Goal: Task Accomplishment & Management: Manage account settings

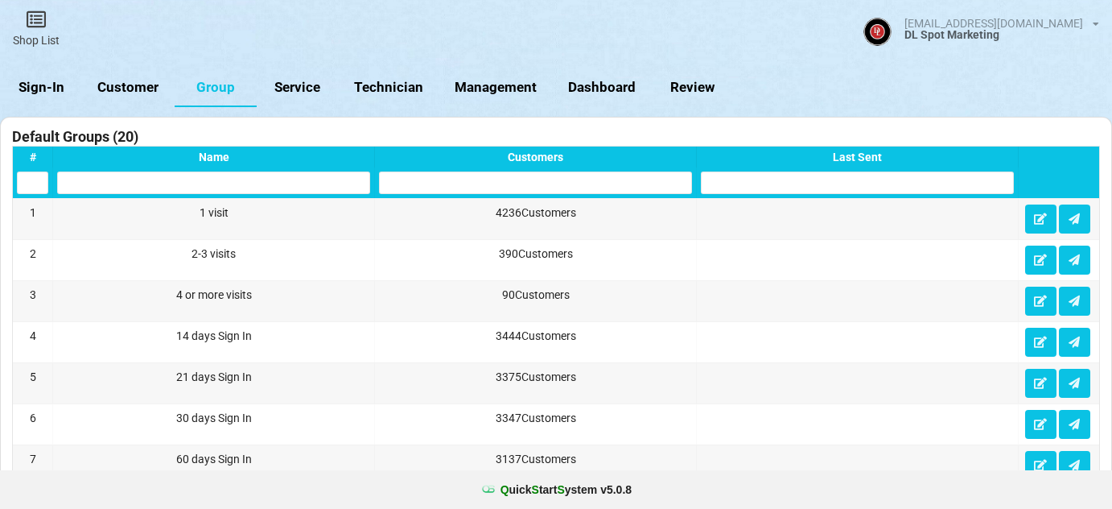
select select "25"
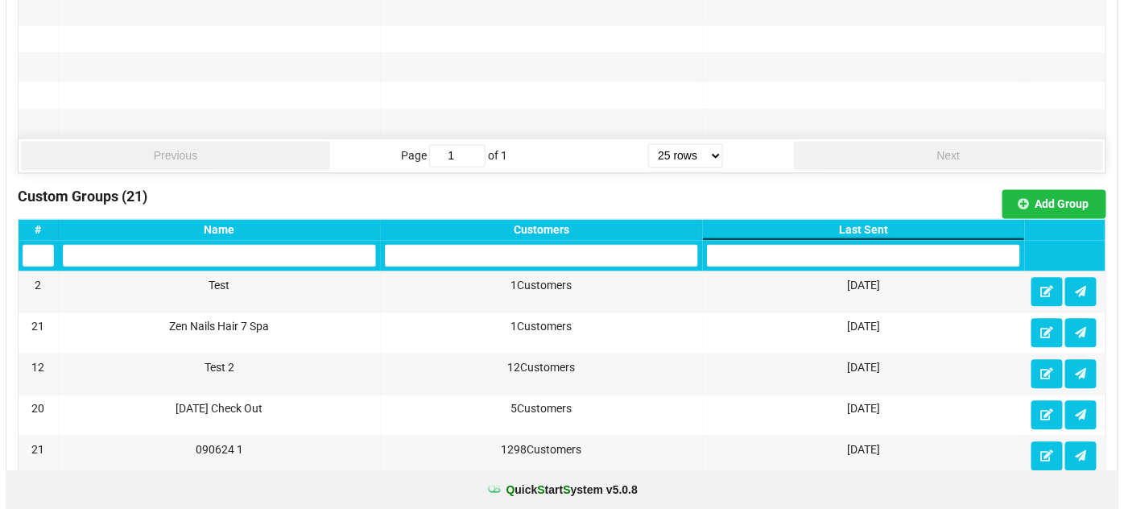
scroll to position [969, 0]
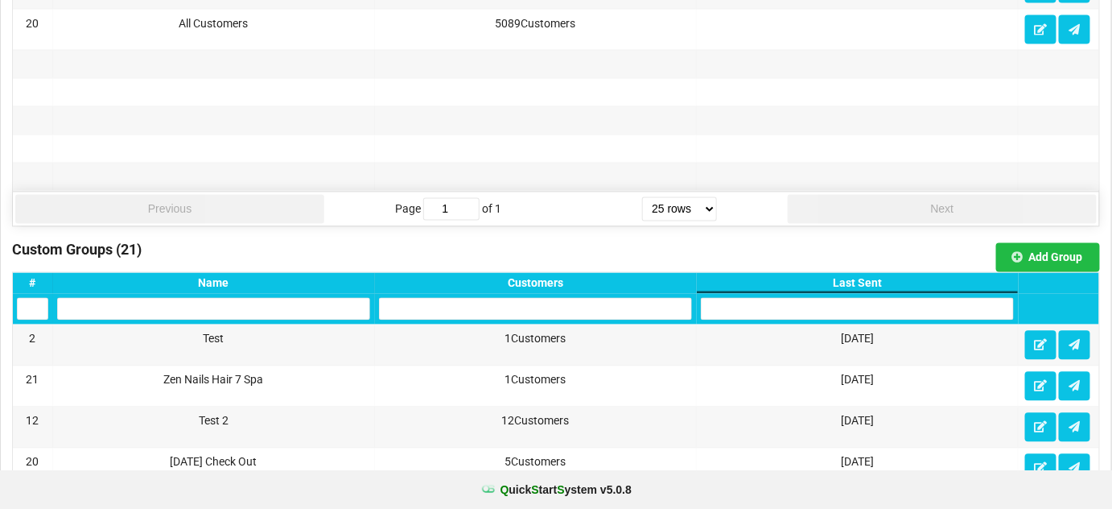
click at [872, 273] on div "Last Sent" at bounding box center [858, 283] width 322 height 21
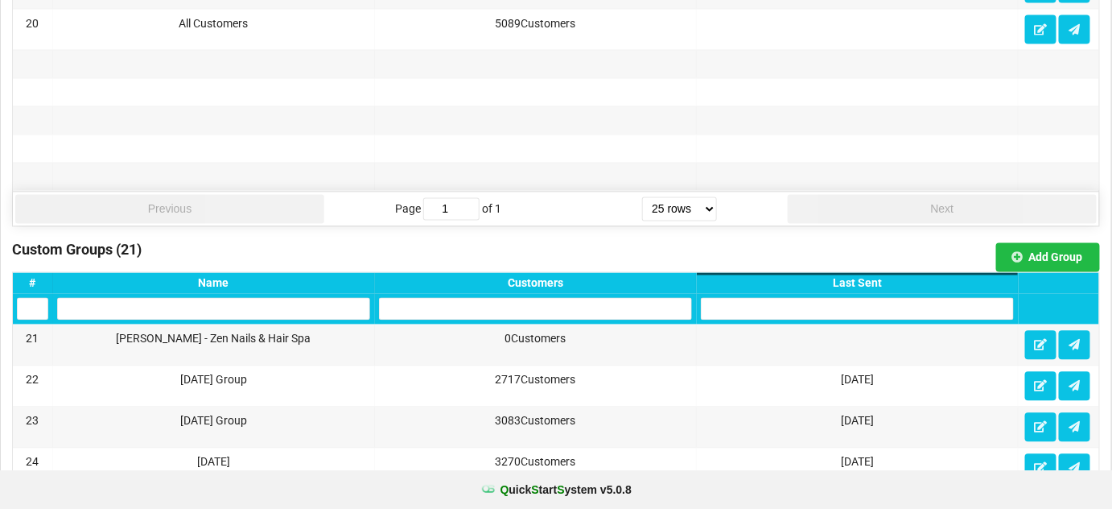
click at [872, 273] on div "Last Sent" at bounding box center [858, 283] width 322 height 21
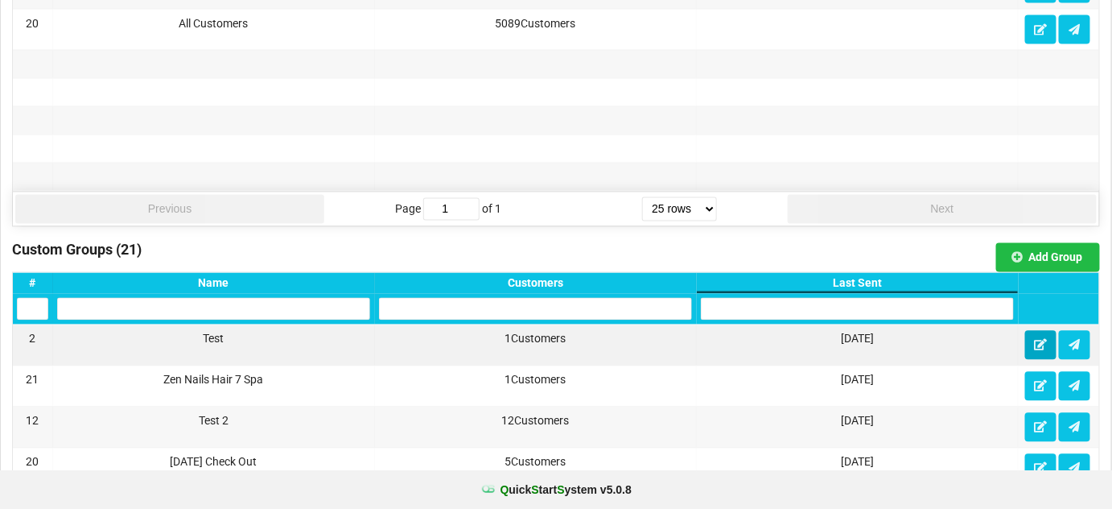
click at [1037, 340] on icon at bounding box center [1041, 345] width 14 height 10
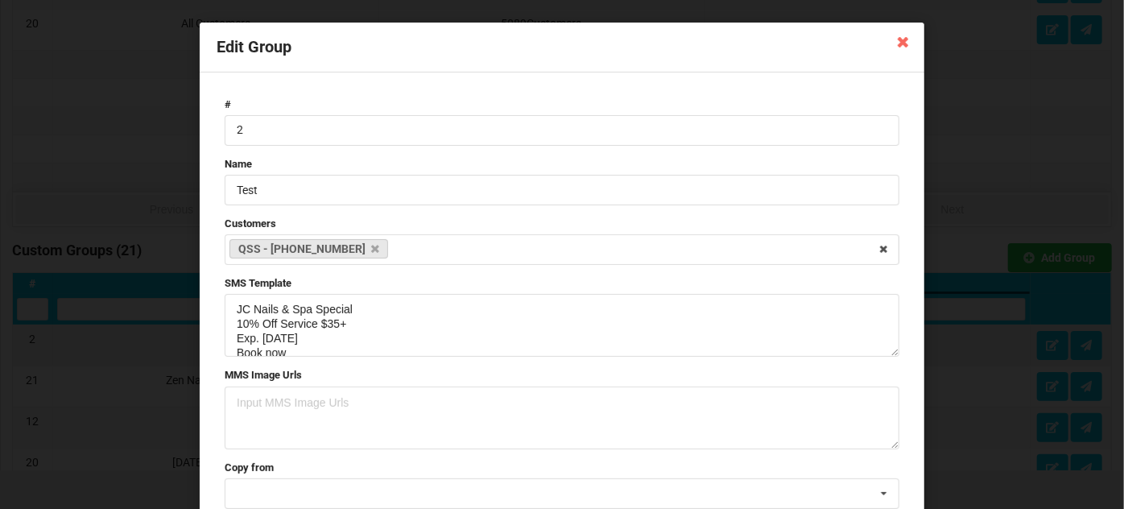
scroll to position [0, 0]
drag, startPoint x: 892, startPoint y: 350, endPoint x: 890, endPoint y: 423, distance: 73.3
click at [890, 423] on textarea "JC Nails & Spa Special 10% Off Service $35+ Exp. [DATE] Book now [URL][DOMAIN_N…" at bounding box center [562, 361] width 674 height 135
drag, startPoint x: 414, startPoint y: 388, endPoint x: 223, endPoint y: 291, distance: 214.2
click at [225, 289] on div "SMS Template JC Nails & Spa Special 10% Off Service $35+ Exp. [DATE] Book now […" at bounding box center [562, 352] width 674 height 153
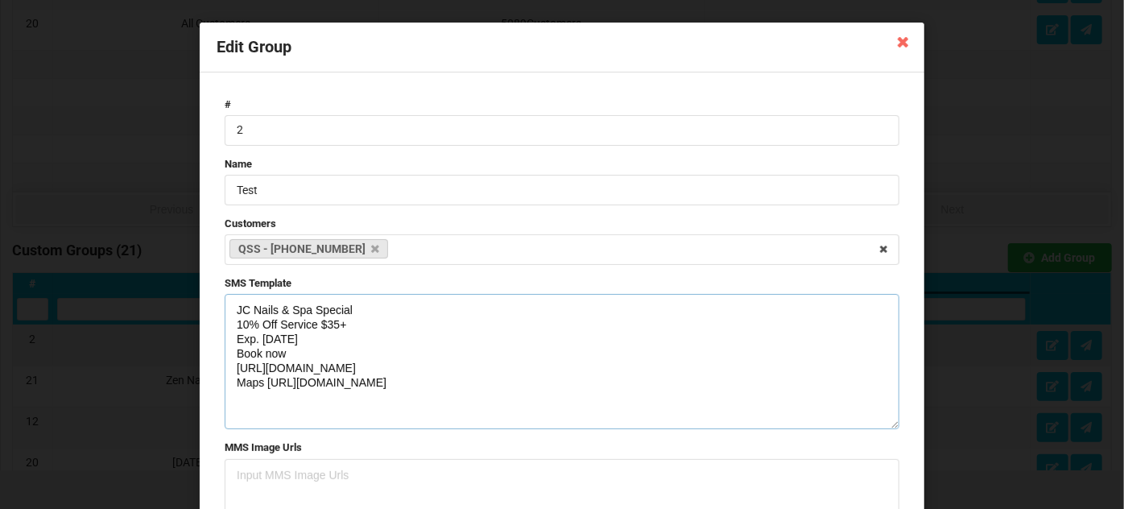
paste textarea "Now Gel-X & Builder Get Available"
click at [332, 371] on textarea "JC Nails & Spa Special 10% Off Service $35+ Exp. [DATE] Book Now Gel-X & Builde…" at bounding box center [562, 361] width 674 height 135
click at [254, 369] on textarea "JC Nails & Spa Special 10% Off Service $35+ Exp. [DATE] Book Now Gel-X & Builde…" at bounding box center [562, 361] width 674 height 135
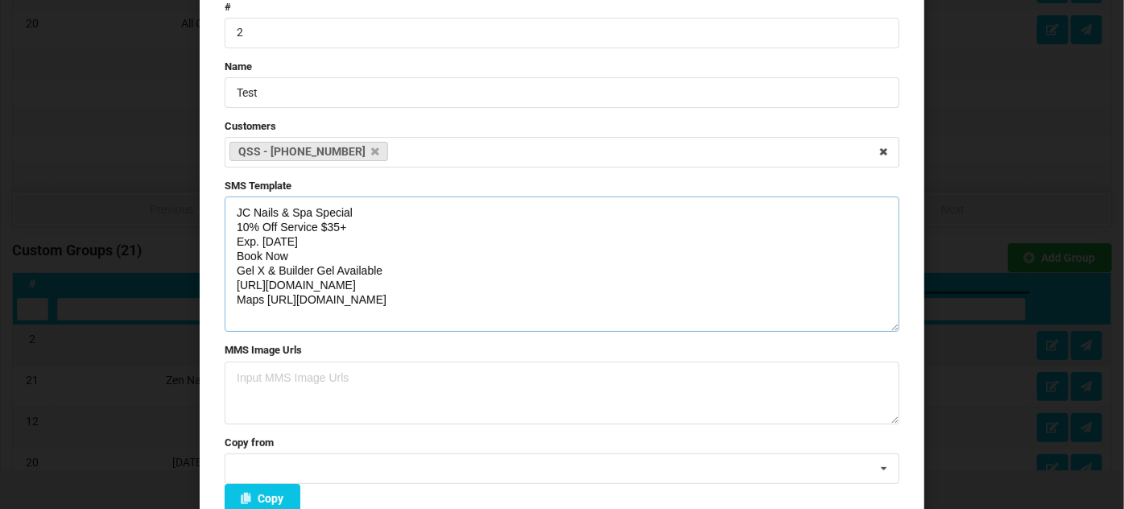
scroll to position [188, 0]
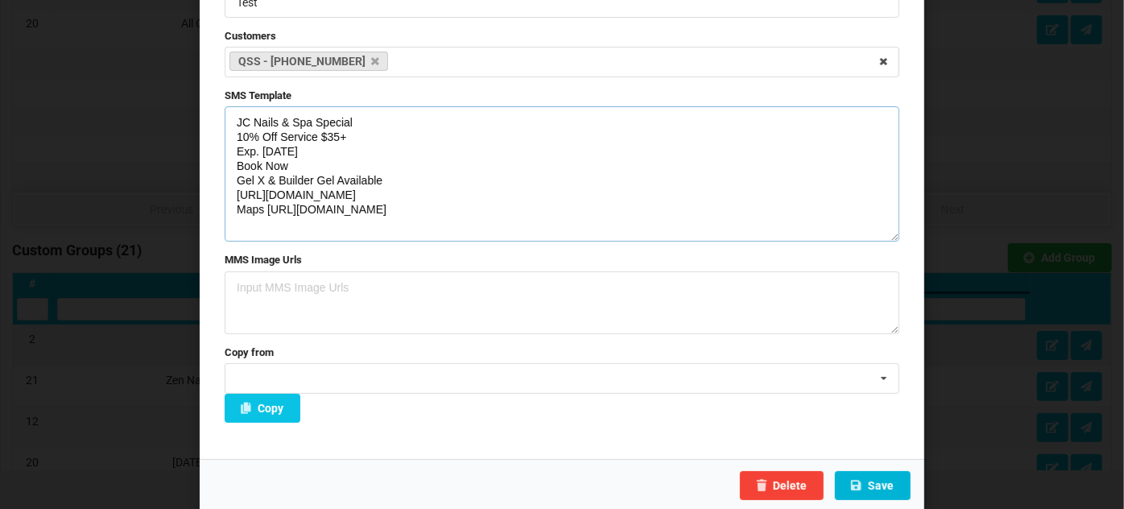
type textarea "JC Nails & Spa Special 10% Off Service $35+ Exp. [DATE] Book Now Gel X & Builde…"
click at [893, 488] on button "Save" at bounding box center [873, 485] width 76 height 29
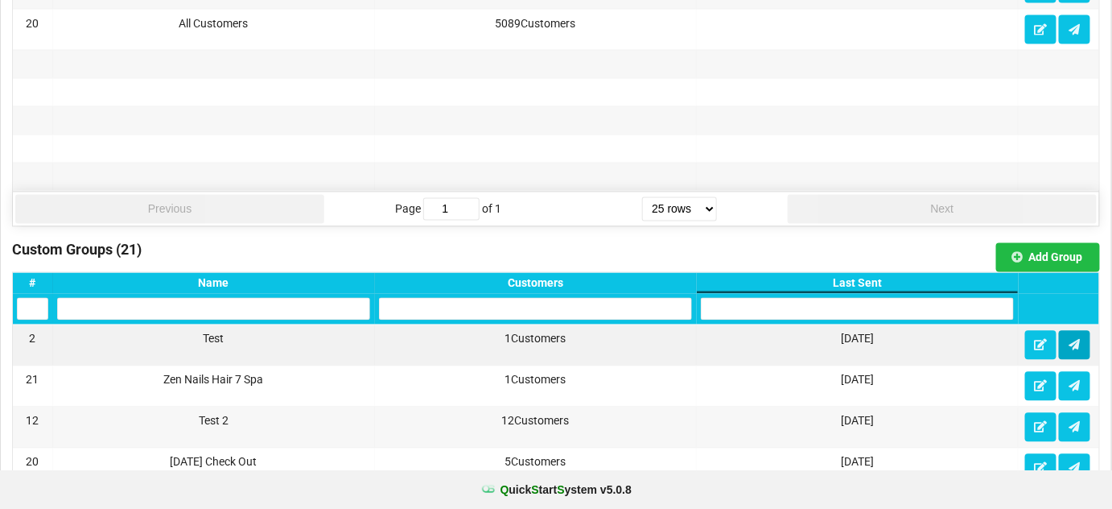
click at [1077, 340] on icon at bounding box center [1075, 345] width 14 height 10
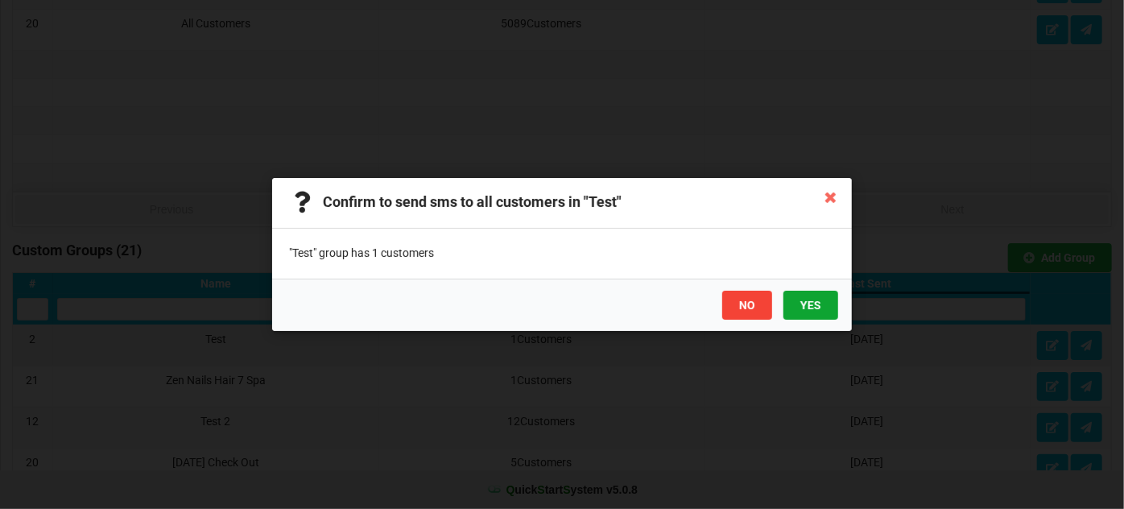
click at [819, 310] on button "YES" at bounding box center [810, 305] width 55 height 29
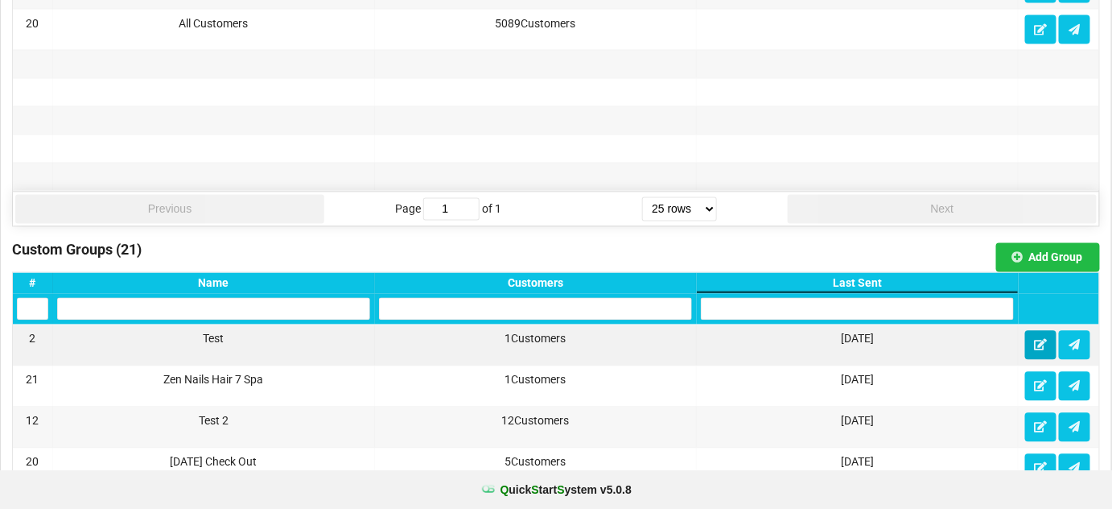
click at [1035, 340] on icon at bounding box center [1041, 345] width 14 height 10
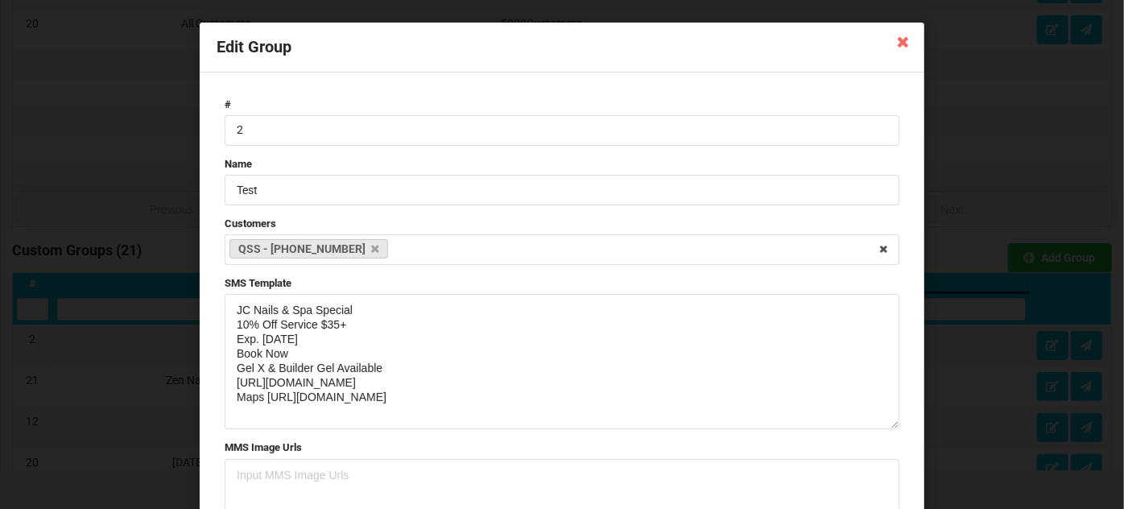
drag, startPoint x: 892, startPoint y: 351, endPoint x: 895, endPoint y: 424, distance: 73.3
click at [895, 424] on form "# 2 Name Test Customers QSS - [PHONE_NUMBER] Select Customers Customer - [PHONE…" at bounding box center [562, 359] width 691 height 540
drag, startPoint x: 407, startPoint y: 398, endPoint x: 225, endPoint y: 311, distance: 202.7
click at [225, 311] on textarea "JC Nails & Spa Special 10% Off Service $35+ Exp. [DATE] Book Now Gel X & Builde…" at bounding box center [562, 361] width 674 height 135
paste textarea "-X & Builder Gel Available [URL][DOMAIN_NAME] Must show this to get discount"
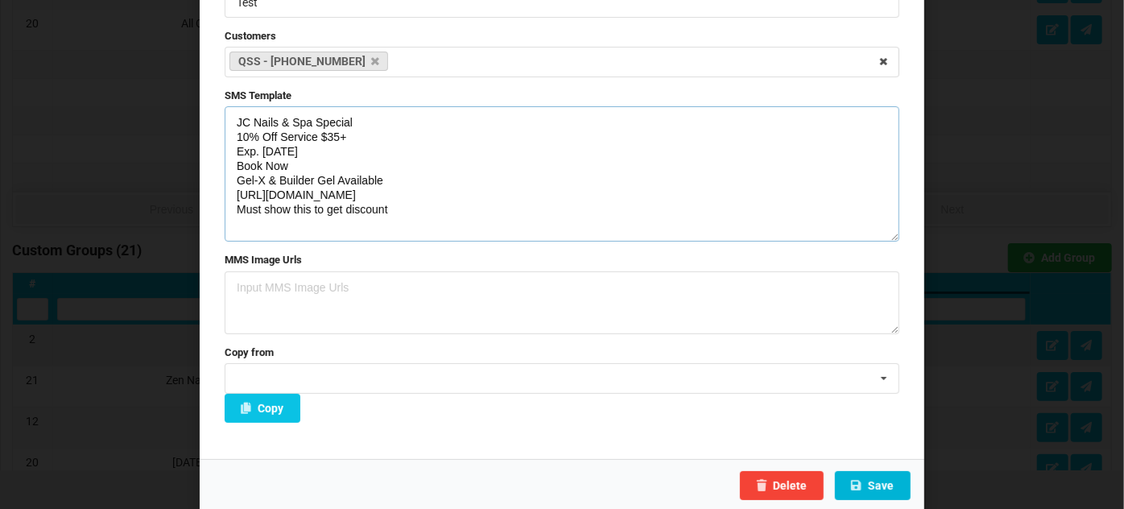
type textarea "JC Nails & Spa Special 10% Off Service $35+ Exp. [DATE] Book Now Gel-X & Builde…"
click at [882, 481] on button "Save" at bounding box center [873, 485] width 76 height 29
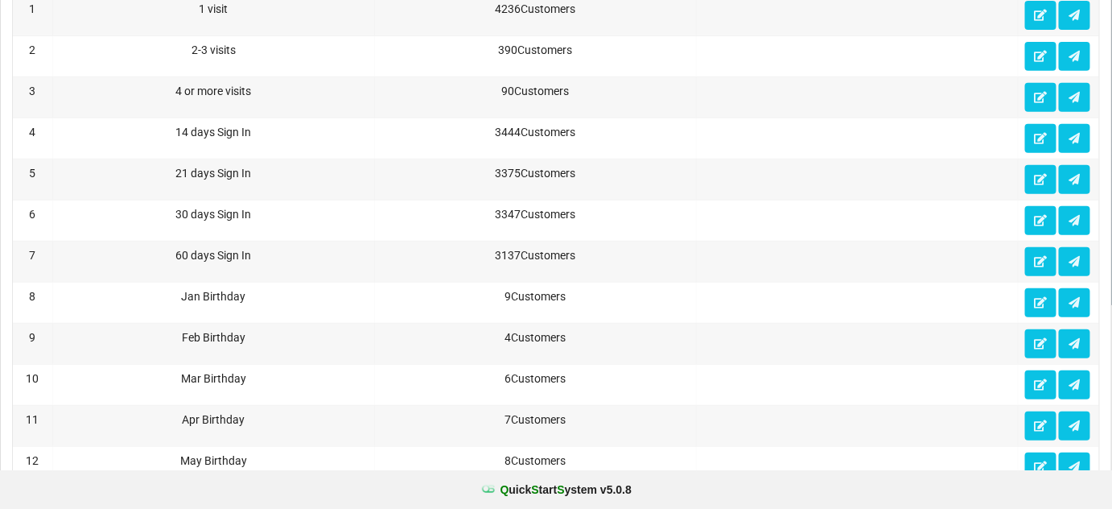
scroll to position [0, 0]
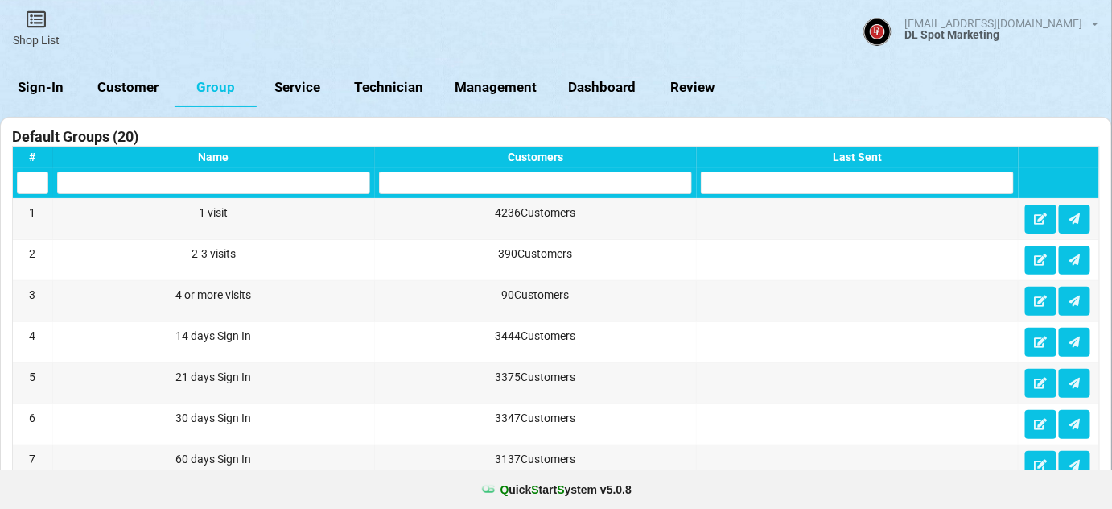
click at [142, 89] on link "Customer" at bounding box center [128, 87] width 93 height 39
select select "25"
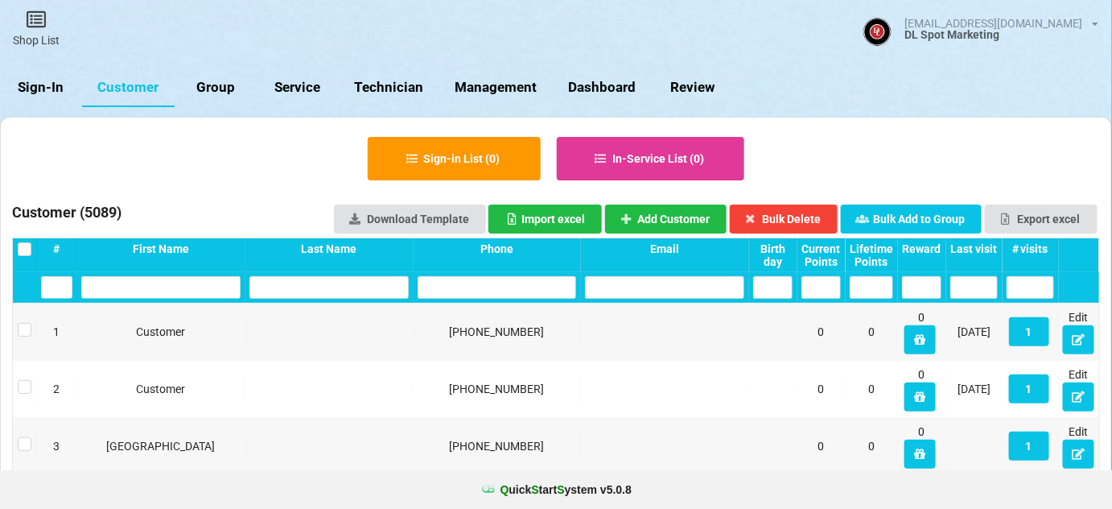
click at [639, 286] on input "text" at bounding box center [664, 287] width 159 height 23
click at [175, 287] on input "text" at bounding box center [160, 287] width 159 height 23
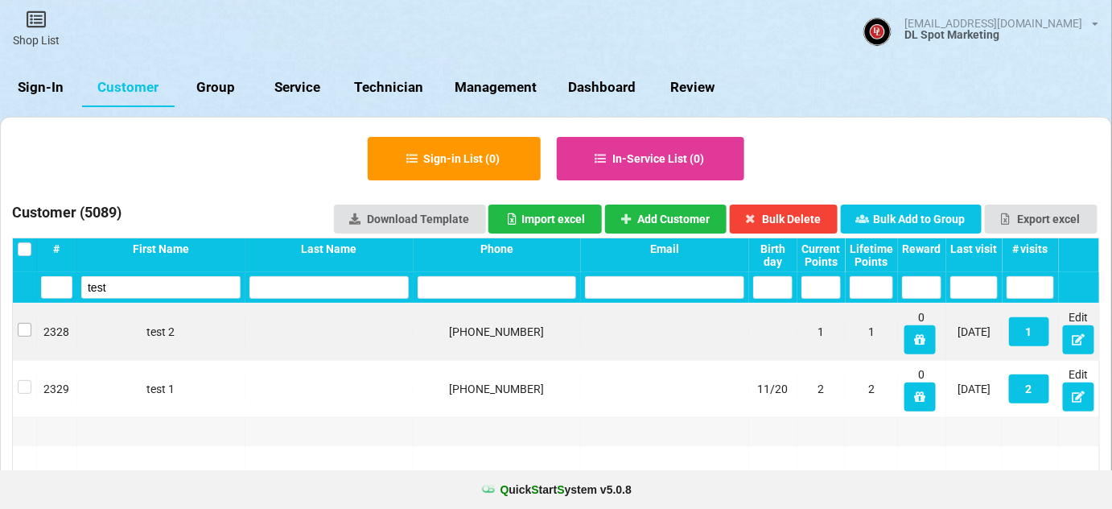
type input "test"
click at [24, 323] on label at bounding box center [25, 323] width 14 height 0
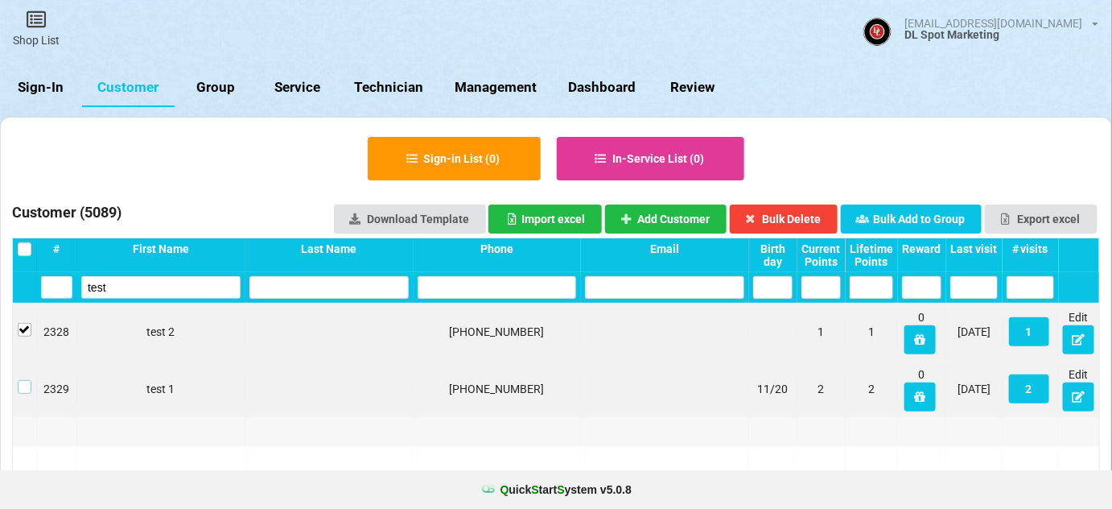
click at [25, 380] on label at bounding box center [25, 380] width 14 height 0
click at [792, 216] on button "Bulk Delete" at bounding box center [784, 218] width 109 height 29
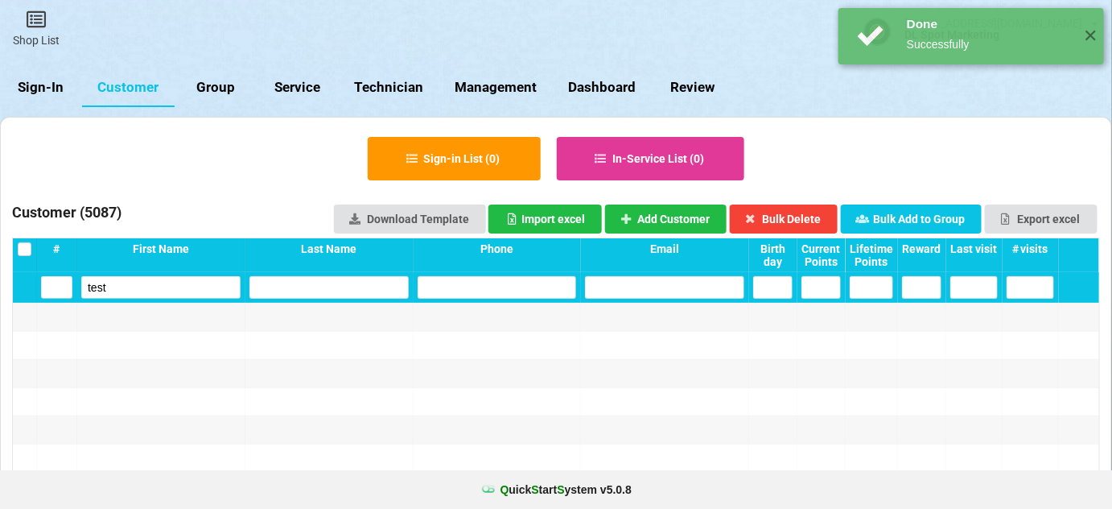
click at [223, 89] on link "Group" at bounding box center [216, 87] width 82 height 39
select select "25"
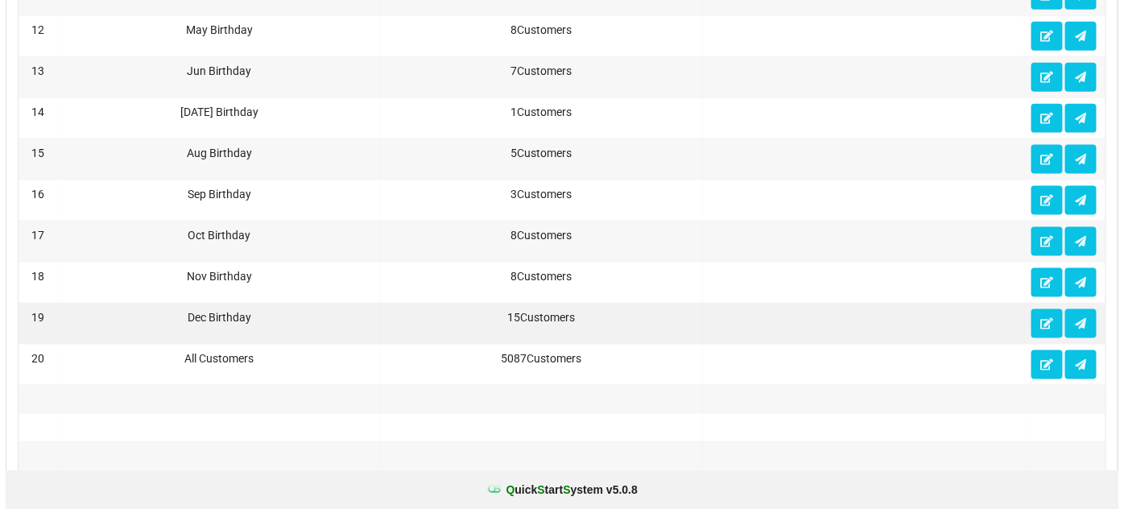
scroll to position [877, 0]
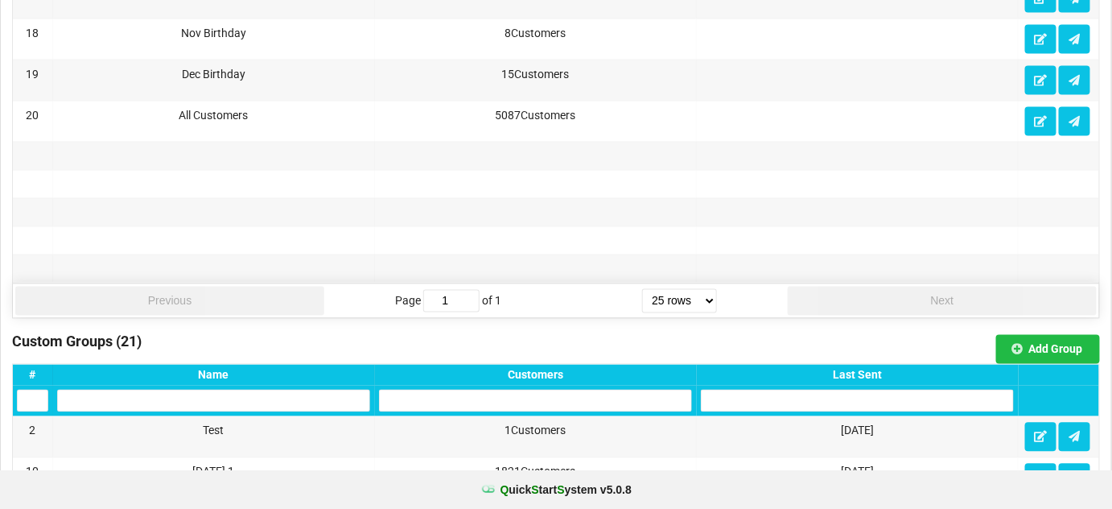
click at [863, 369] on div "Last Sent" at bounding box center [857, 375] width 313 height 13
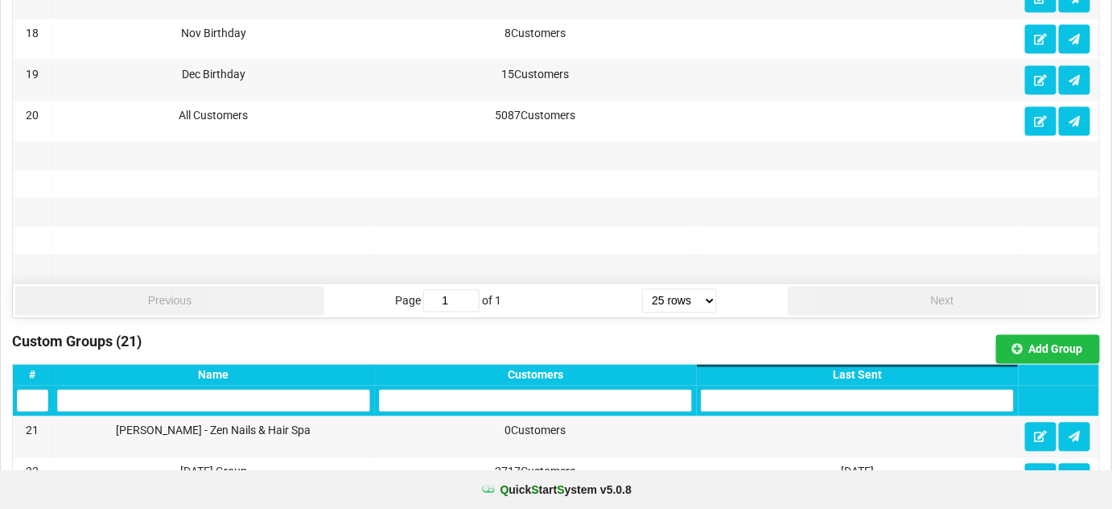
click at [863, 369] on div "Last Sent" at bounding box center [857, 375] width 313 height 13
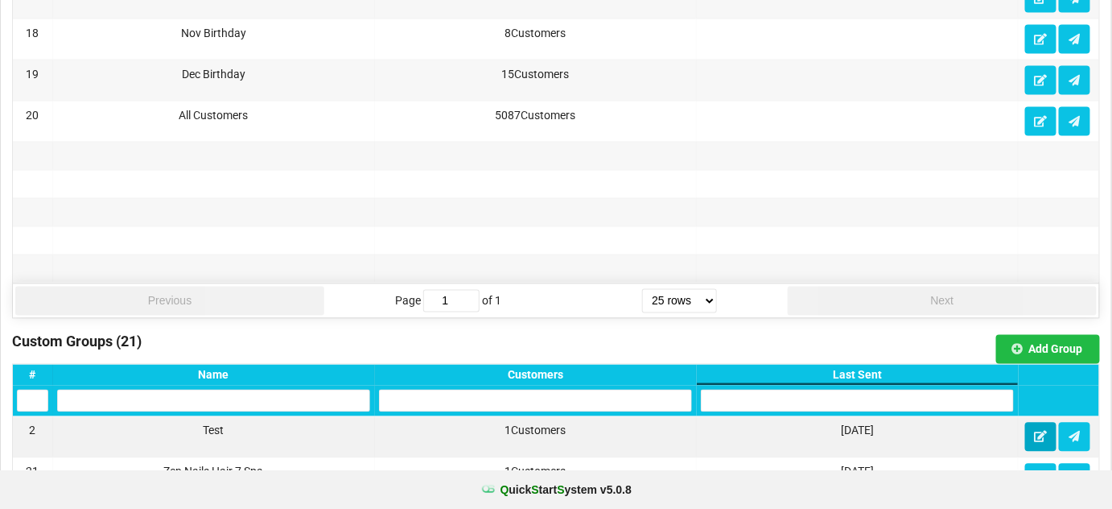
click at [1038, 431] on icon at bounding box center [1041, 436] width 14 height 10
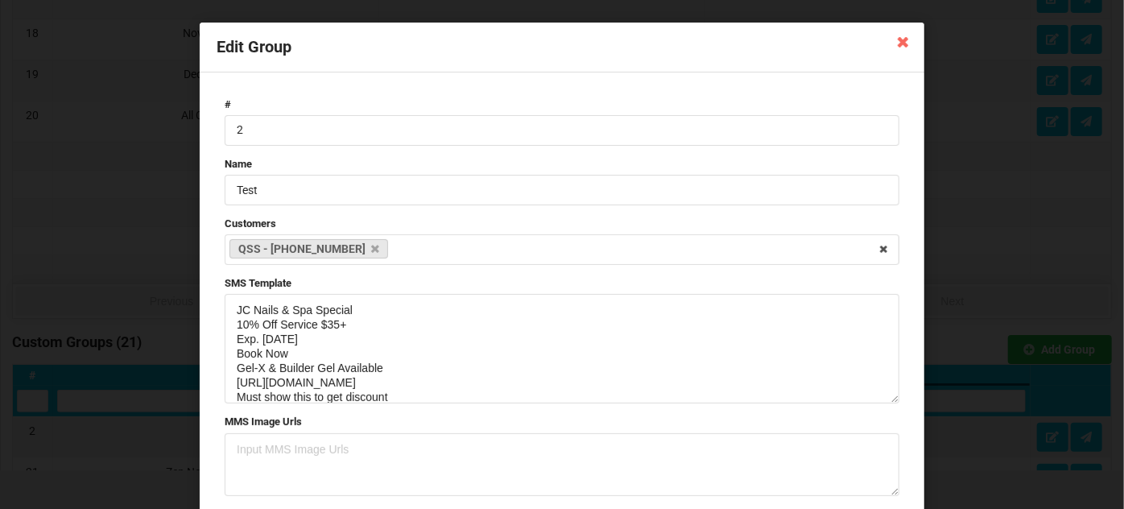
drag, startPoint x: 893, startPoint y: 353, endPoint x: 883, endPoint y: 428, distance: 75.5
click at [883, 403] on textarea "JC Nails & Spa Special 10% Off Service $35+ Exp. [DATE] Book Now Gel-X & Builde…" at bounding box center [562, 348] width 674 height 109
drag, startPoint x: 402, startPoint y: 396, endPoint x: 223, endPoint y: 304, distance: 200.9
click at [225, 304] on textarea "JC Nails & Spa Special 10% Off Service $35+ Exp. [DATE] Book Now Gel-X & Builde…" at bounding box center [562, 363] width 674 height 138
click at [300, 359] on textarea "JC Nails & Spa Special 10% Off Service $35+ Exp. [DATE] Book Now Gel-X & Builde…" at bounding box center [562, 363] width 674 height 138
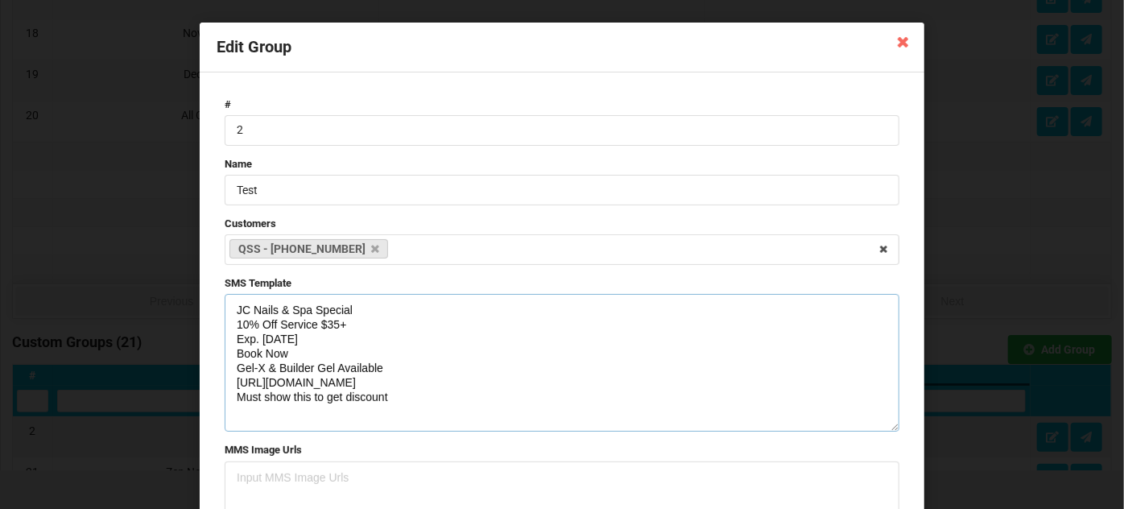
click at [387, 396] on textarea "JC Nails & Spa Special 10% Off Service $35+ Exp. [DATE] Book Now Gel-X & Builde…" at bounding box center [562, 363] width 674 height 138
drag, startPoint x: 382, startPoint y: 366, endPoint x: 230, endPoint y: 366, distance: 152.1
click at [230, 366] on textarea "JC Nails & Spa Special 10% Off Service $35+ Exp. [DATE] Book Now Gel-X & Builde…" at bounding box center [562, 363] width 674 height 138
click at [313, 336] on textarea "JC Nails & Spa Special 10% Off Service $35+ Exp. [DATE] Book Now [URL][DOMAIN_N…" at bounding box center [562, 363] width 674 height 138
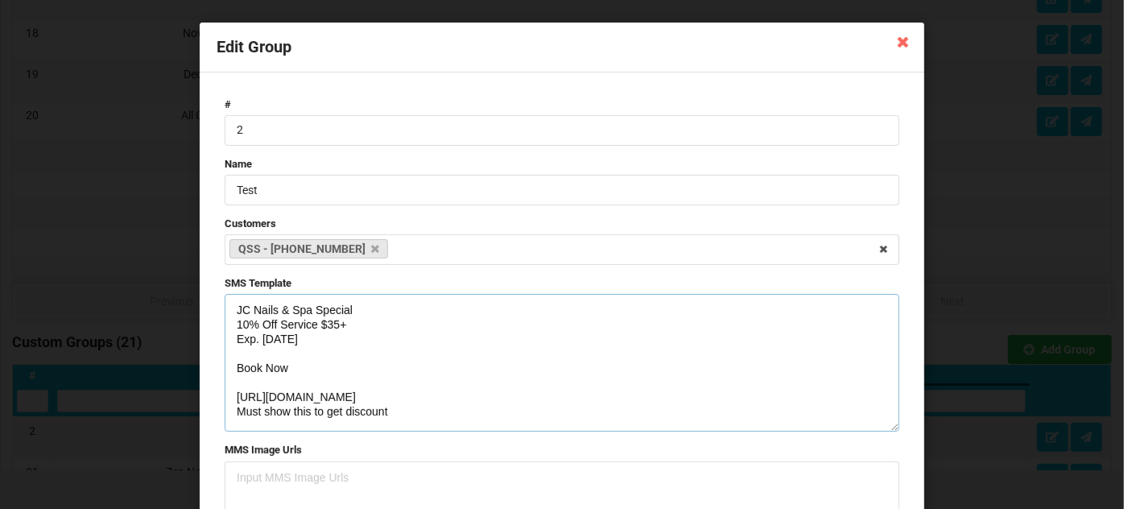
paste textarea "Gel-X & Builder Gel Available"
click at [245, 377] on textarea "JC Nails & Spa Special 10% Off Service $35+ Exp. [DATE] Gel-X & Builder Gel Ava…" at bounding box center [562, 363] width 674 height 138
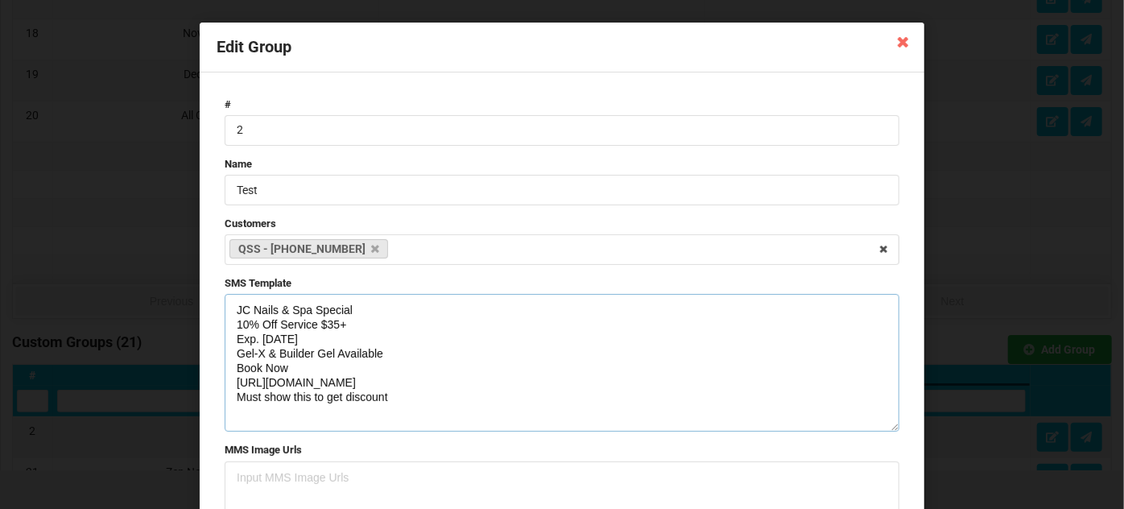
drag, startPoint x: 394, startPoint y: 394, endPoint x: 227, endPoint y: 307, distance: 189.0
click at [227, 307] on textarea "JC Nails & Spa Special 10% Off Service $35+ Exp. [DATE] Gel-X & Builder Gel Ava…" at bounding box center [562, 363] width 674 height 138
type textarea "JC Nails & Spa Special 10% Off Service $35+ Exp. [DATE] Gel-X & Builder Gel Ava…"
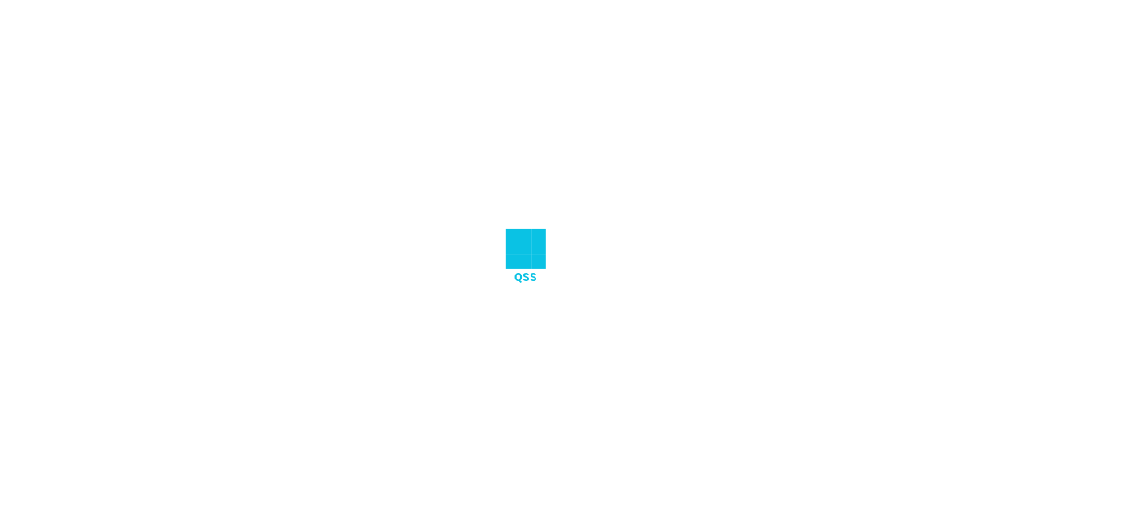
select select "25"
